Goal: Task Accomplishment & Management: Manage account settings

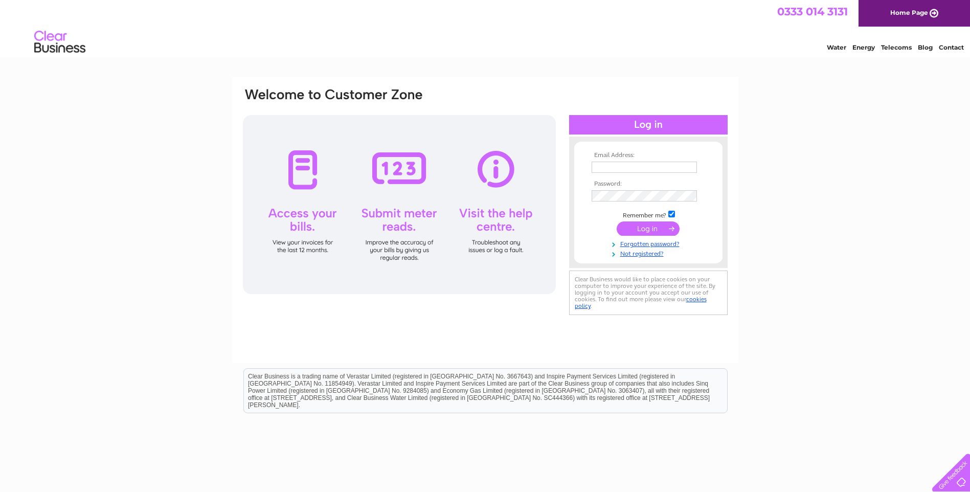
type input "miyahretailltd@yahoo.com"
click at [644, 225] on input "submit" at bounding box center [648, 228] width 63 height 14
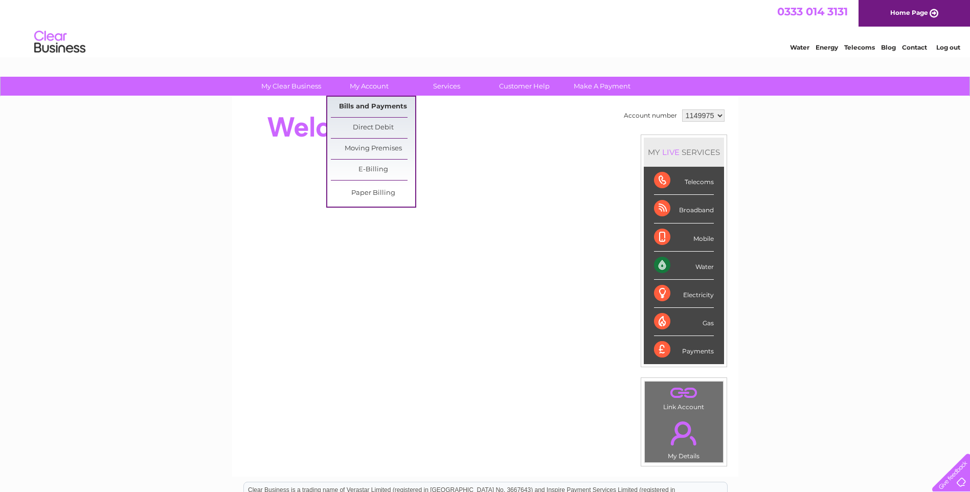
click at [374, 110] on link "Bills and Payments" at bounding box center [373, 107] width 84 height 20
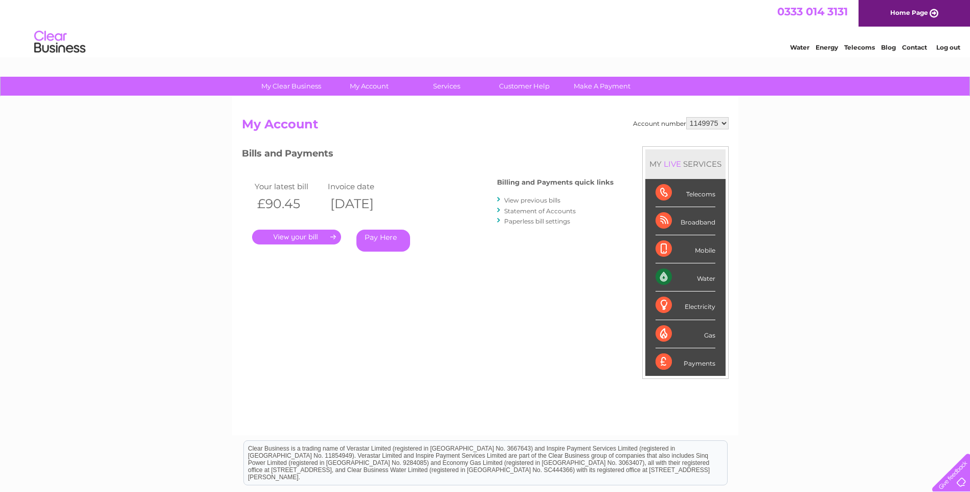
click at [287, 236] on link "." at bounding box center [296, 237] width 89 height 15
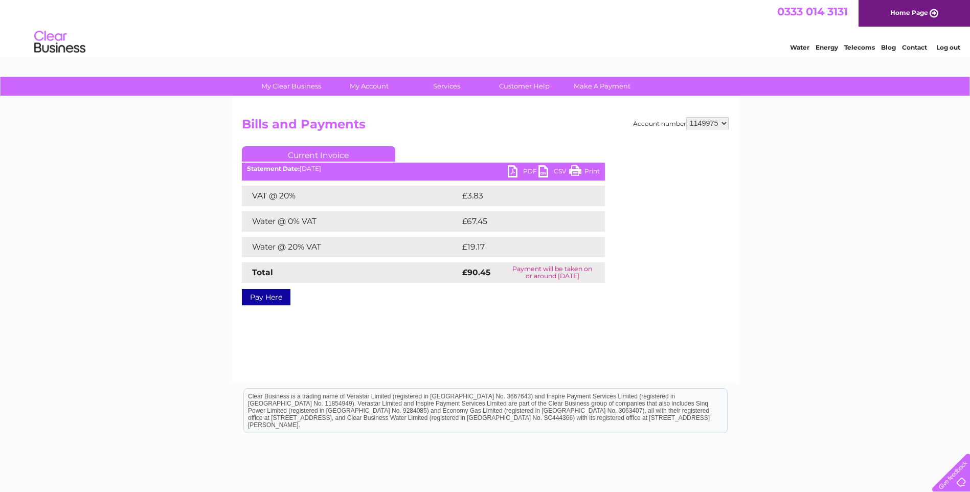
drag, startPoint x: 586, startPoint y: 170, endPoint x: 65, endPoint y: 52, distance: 534.1
click at [586, 170] on link "Print" at bounding box center [584, 172] width 31 height 15
click at [510, 167] on link "PDF" at bounding box center [523, 172] width 31 height 15
click at [521, 170] on link "PDF" at bounding box center [523, 172] width 31 height 15
click at [948, 46] on link "Log out" at bounding box center [948, 47] width 24 height 8
